Goal: Task Accomplishment & Management: Complete application form

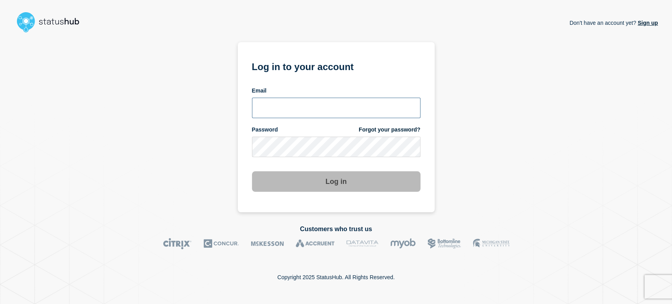
click at [269, 104] on input "email input" at bounding box center [336, 108] width 169 height 20
type input "sean.webb@conexon.us"
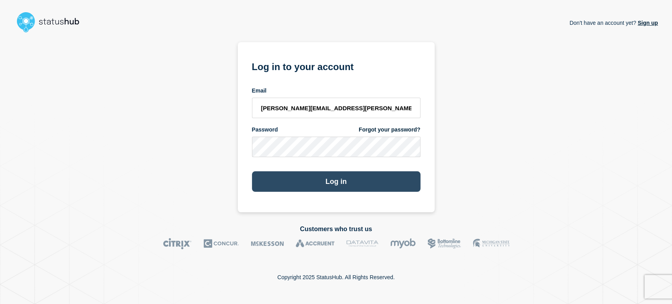
click at [323, 189] on button "Log in" at bounding box center [336, 181] width 169 height 20
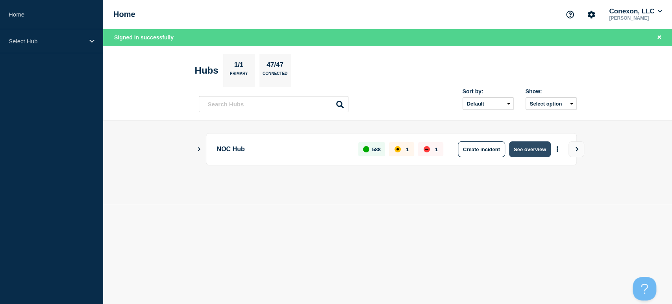
click at [533, 150] on button "See overview" at bounding box center [530, 149] width 42 height 16
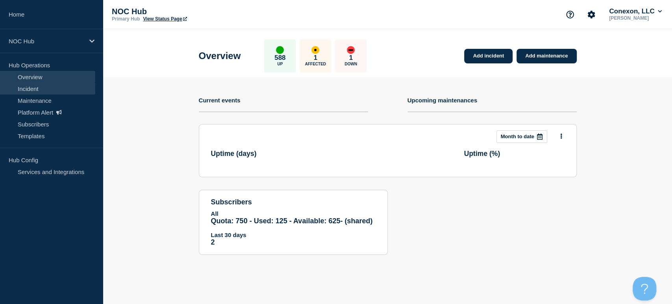
click at [37, 87] on link "Incident" at bounding box center [47, 89] width 95 height 12
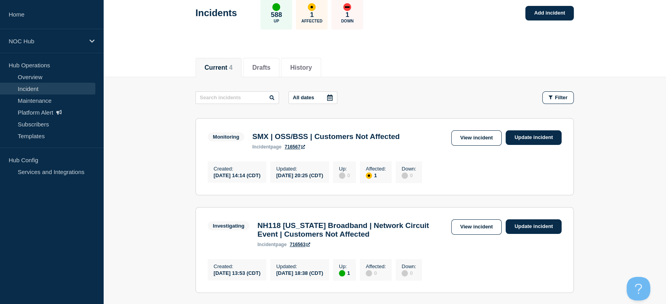
scroll to position [44, 0]
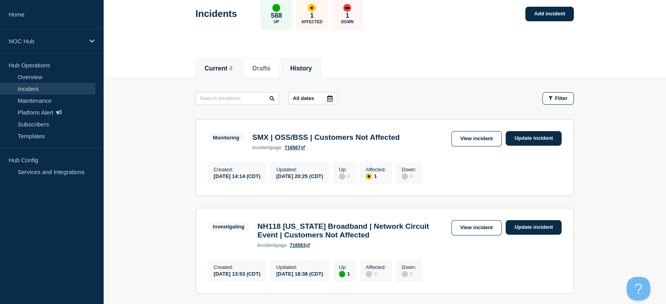
click at [309, 66] on button "History" at bounding box center [301, 68] width 22 height 7
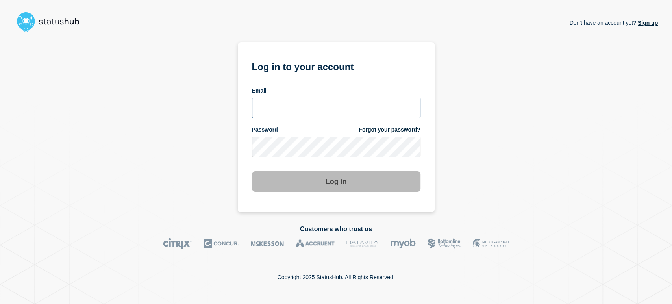
click at [300, 103] on input "email input" at bounding box center [336, 108] width 169 height 20
type input "sean.webb@conexon.us"
click at [252, 171] on button "Log in" at bounding box center [336, 181] width 169 height 20
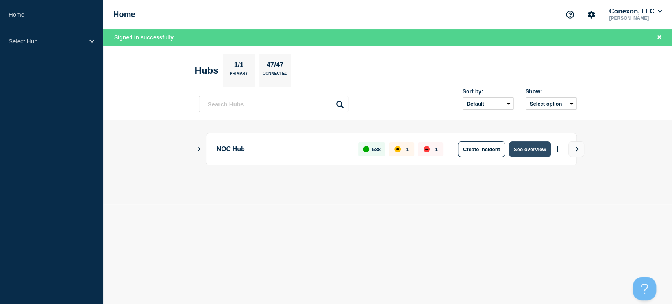
click at [522, 148] on button "See overview" at bounding box center [530, 149] width 42 height 16
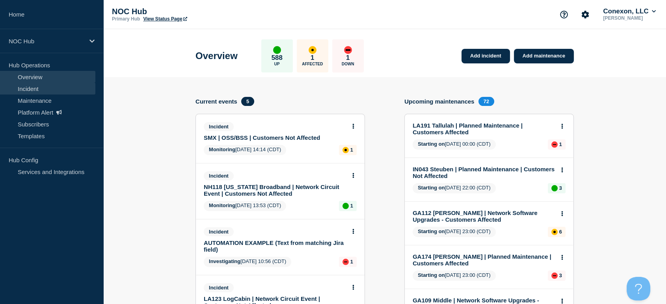
click at [65, 91] on link "Incident" at bounding box center [47, 89] width 95 height 12
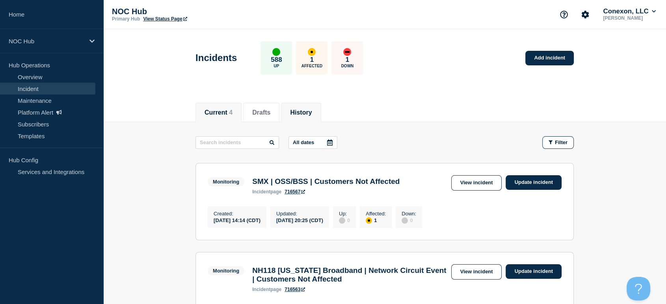
click at [309, 111] on button "History" at bounding box center [301, 112] width 22 height 7
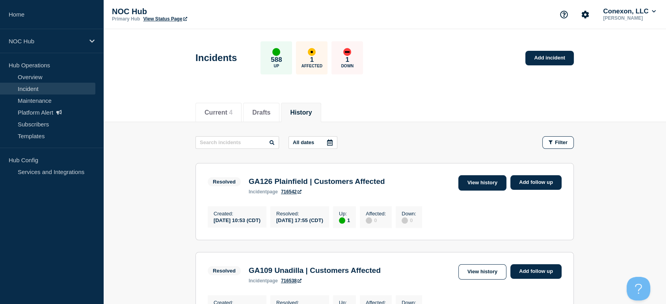
click at [473, 178] on link "View history" at bounding box center [482, 182] width 48 height 15
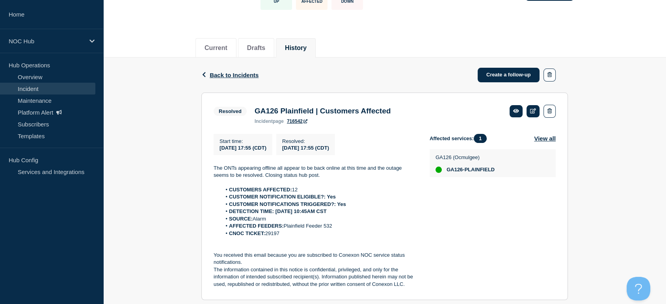
scroll to position [131, 0]
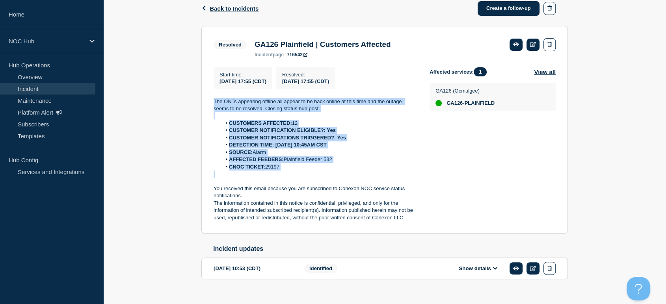
drag, startPoint x: 209, startPoint y: 98, endPoint x: 358, endPoint y: 178, distance: 169.3
click at [358, 178] on section "Resolved GA126 Plainfield | Customers Affected incident page 716542 Start time …" at bounding box center [384, 130] width 366 height 208
copy div "The ONTs appearing offline all appear to be back online at this time and the ou…"
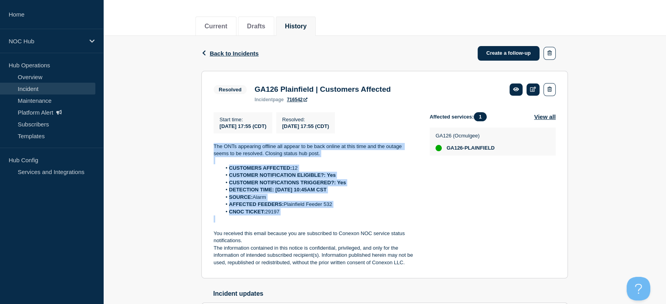
scroll to position [44, 0]
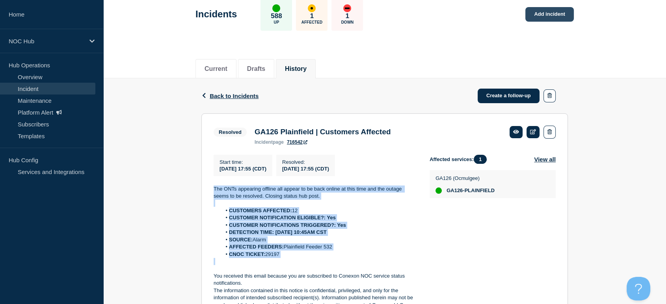
click at [539, 11] on link "Add incident" at bounding box center [549, 14] width 48 height 15
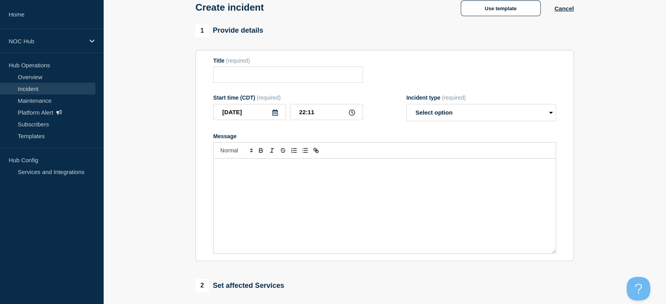
click at [303, 181] on div "Message" at bounding box center [384, 206] width 342 height 95
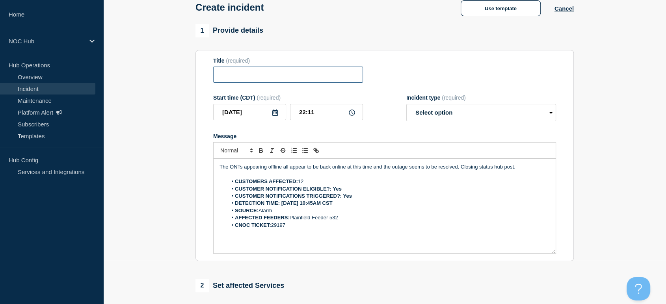
click at [265, 70] on input "Title" at bounding box center [288, 75] width 150 height 16
type input "MO031 El Dorado Springs | Customers Affected"
click at [423, 116] on select "Select option Investigating Identified Monitoring" at bounding box center [481, 112] width 150 height 17
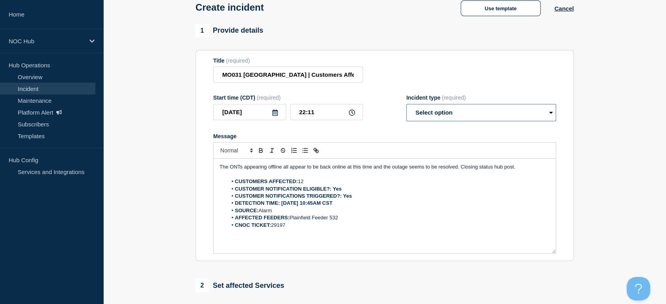
select select "investigating"
click at [406, 106] on select "Select option Investigating Identified Monitoring" at bounding box center [481, 112] width 150 height 17
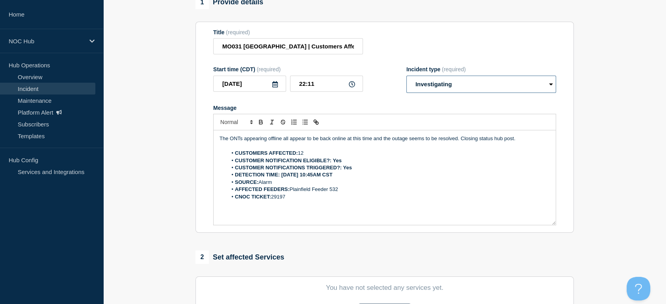
scroll to position [87, 0]
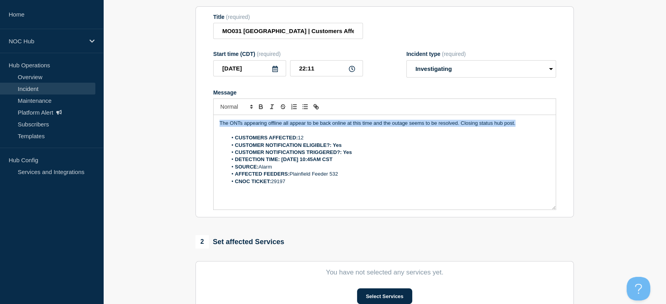
drag, startPoint x: 525, startPoint y: 125, endPoint x: 174, endPoint y: 127, distance: 350.5
click at [172, 125] on section "1 Provide details Title (required) MO031 El Dorado Springs | Customers Affected…" at bounding box center [384, 205] width 562 height 451
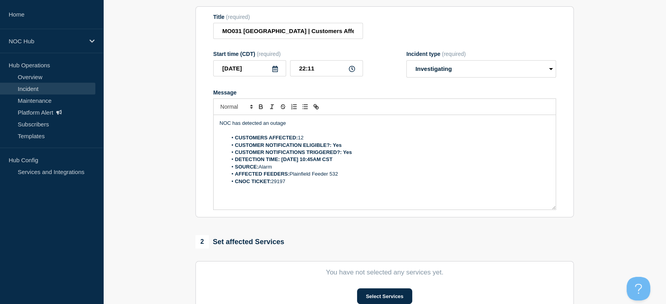
click at [306, 141] on li "CUSTOMERS AFFECTED: 12" at bounding box center [388, 137] width 323 height 7
click at [312, 72] on input "22:11" at bounding box center [326, 68] width 73 height 16
drag, startPoint x: 306, startPoint y: 70, endPoint x: 331, endPoint y: 73, distance: 25.3
click at [306, 71] on input "22:11" at bounding box center [326, 68] width 73 height 16
click at [339, 66] on input "21:11" at bounding box center [326, 68] width 73 height 16
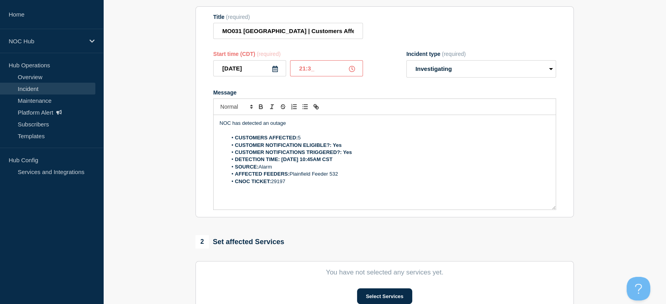
type input "21:30"
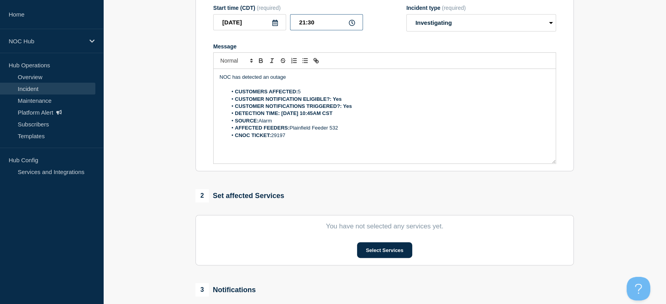
scroll to position [175, 0]
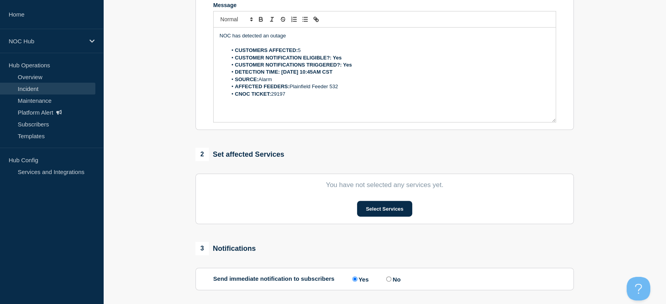
click at [289, 100] on p "Message" at bounding box center [384, 101] width 330 height 7
click at [291, 93] on li "CNOC TICKET: 29197" at bounding box center [388, 94] width 323 height 7
drag, startPoint x: 339, startPoint y: 90, endPoint x: 290, endPoint y: 92, distance: 49.2
click at [290, 90] on li "AFFECTED FEEDERS: Plainfield Feeder 532" at bounding box center [388, 86] width 323 height 7
click at [322, 73] on strong "DETECTION TIME: 09/15/25 10:45AM CST" at bounding box center [284, 72] width 98 height 6
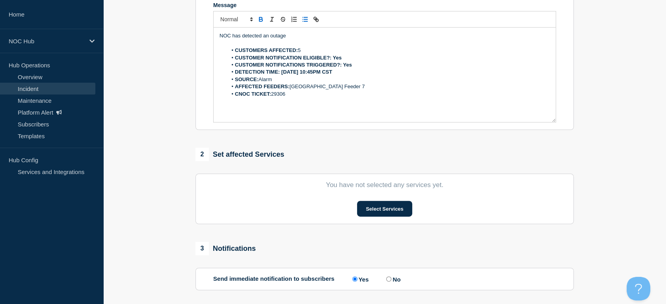
click at [307, 73] on strong "DETECTION TIME: 09/15/25 10:45PM CST" at bounding box center [283, 72] width 97 height 6
click at [312, 72] on strong "DETECTION TIME: 09/15/25 9:45PM CST" at bounding box center [282, 72] width 95 height 6
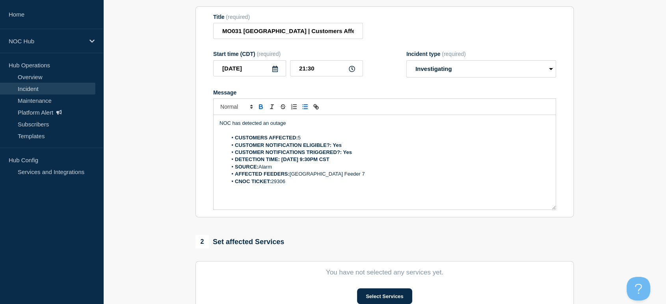
click at [291, 122] on p "NOC has detected an outage" at bounding box center [384, 123] width 330 height 7
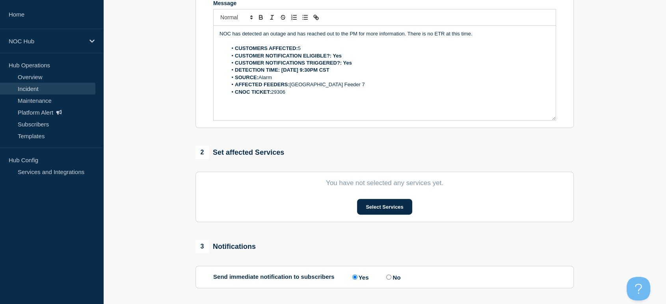
scroll to position [248, 0]
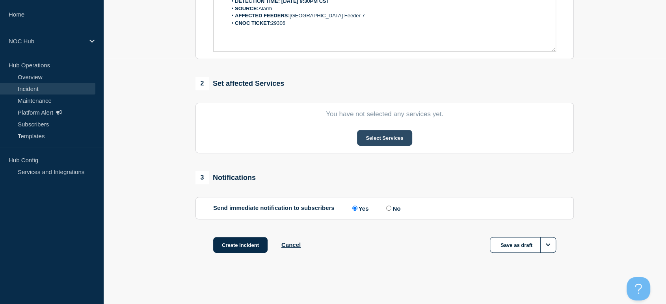
click at [371, 132] on button "Select Services" at bounding box center [384, 138] width 55 height 16
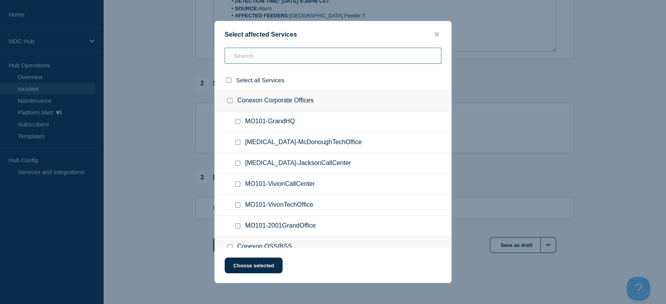
drag, startPoint x: 315, startPoint y: 52, endPoint x: 315, endPoint y: 47, distance: 5.1
click at [315, 51] on input "text" at bounding box center [332, 56] width 217 height 16
type input "el"
checkbox input "true"
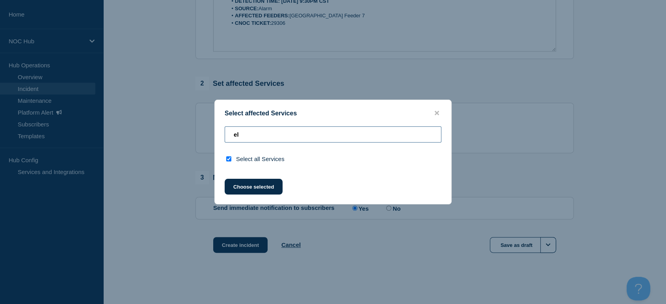
type input "el"
checkbox input "false"
type input "e"
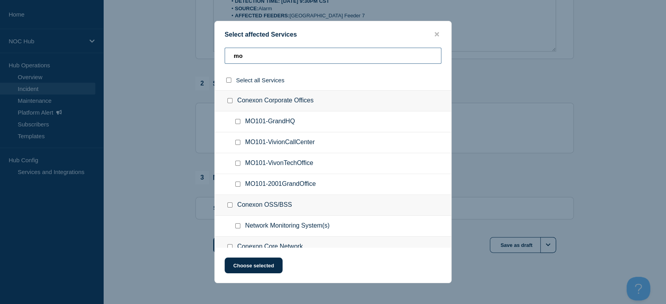
type input "m"
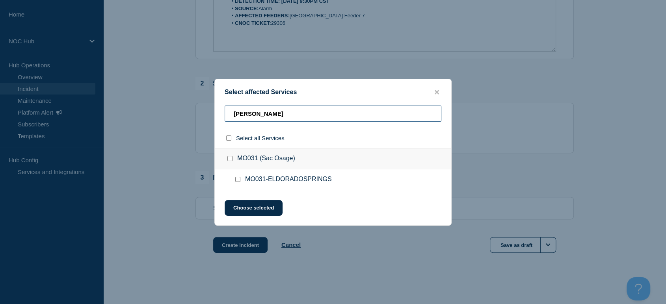
type input "eldo"
click at [239, 181] on input "MO031-ELDORADOSPRINGS checkbox" at bounding box center [237, 179] width 5 height 5
checkbox input "true"
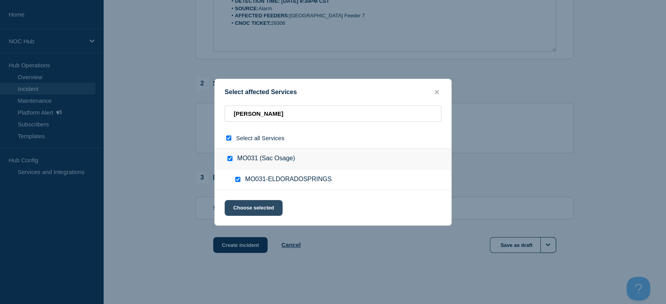
click at [256, 206] on button "Choose selected" at bounding box center [253, 208] width 58 height 16
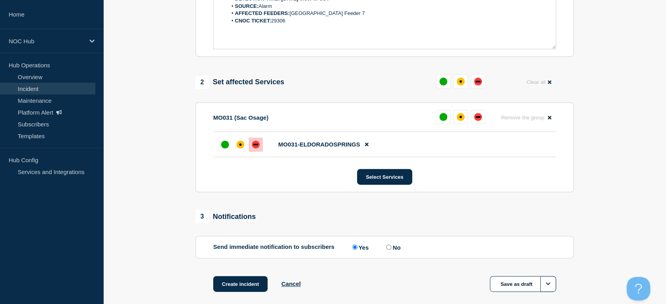
click at [254, 148] on div "down" at bounding box center [256, 145] width 8 height 8
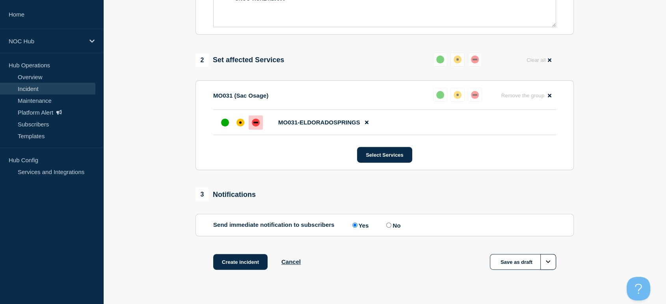
scroll to position [289, 0]
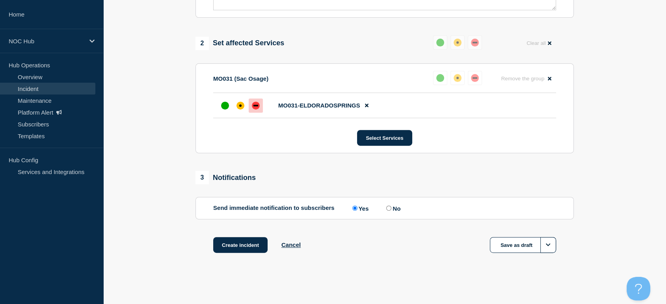
click at [386, 209] on label "No" at bounding box center [392, 207] width 16 height 7
click at [386, 209] on input "No" at bounding box center [388, 208] width 5 height 5
radio input "true"
radio input "false"
click at [391, 208] on input "No" at bounding box center [388, 208] width 5 height 5
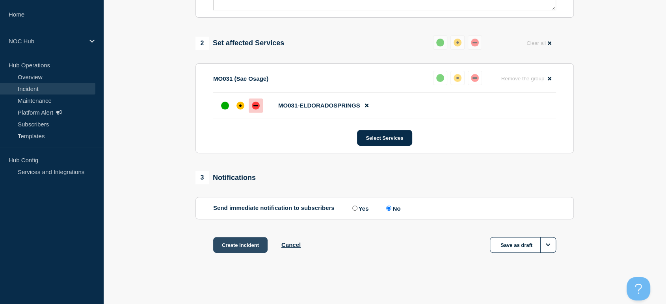
click at [243, 241] on button "Create incident" at bounding box center [240, 245] width 54 height 16
